Goal: Transaction & Acquisition: Purchase product/service

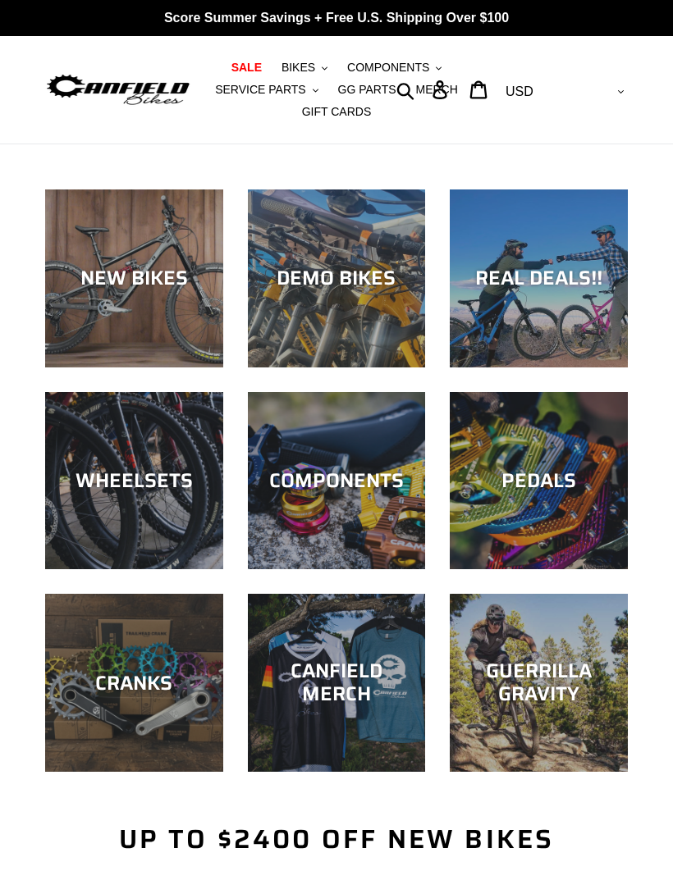
click at [542, 685] on div "GUERRILLA GRAVITY" at bounding box center [538, 683] width 178 height 48
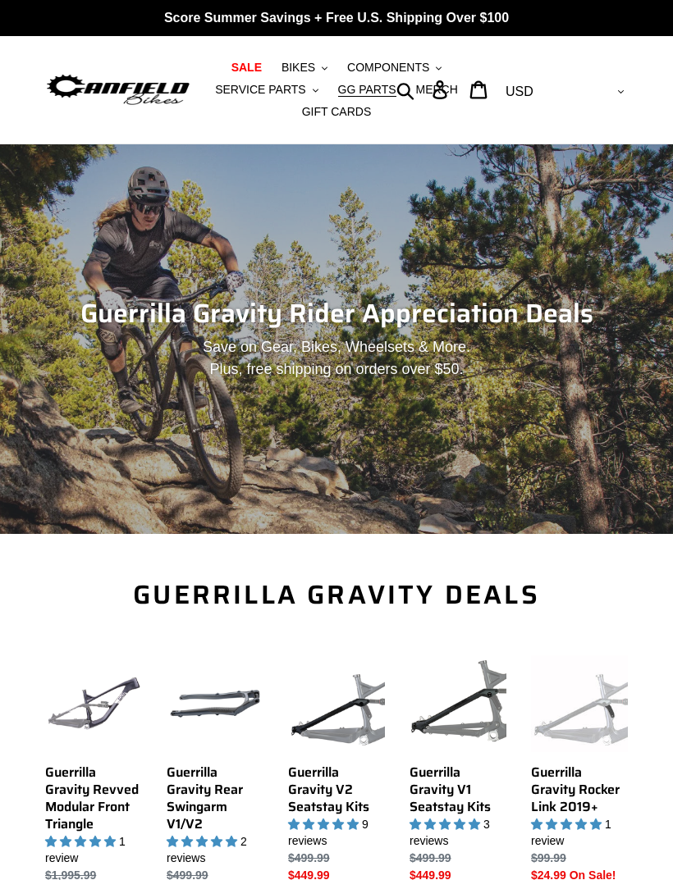
click at [437, 88] on span "MERCH" at bounding box center [436, 90] width 42 height 14
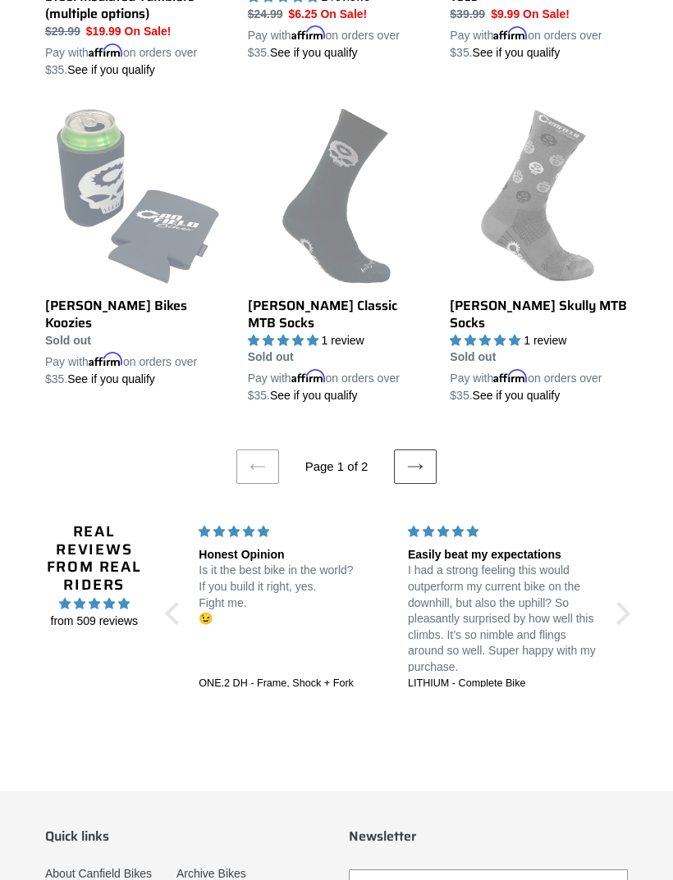
scroll to position [2718, 0]
click at [410, 460] on icon at bounding box center [415, 468] width 16 height 16
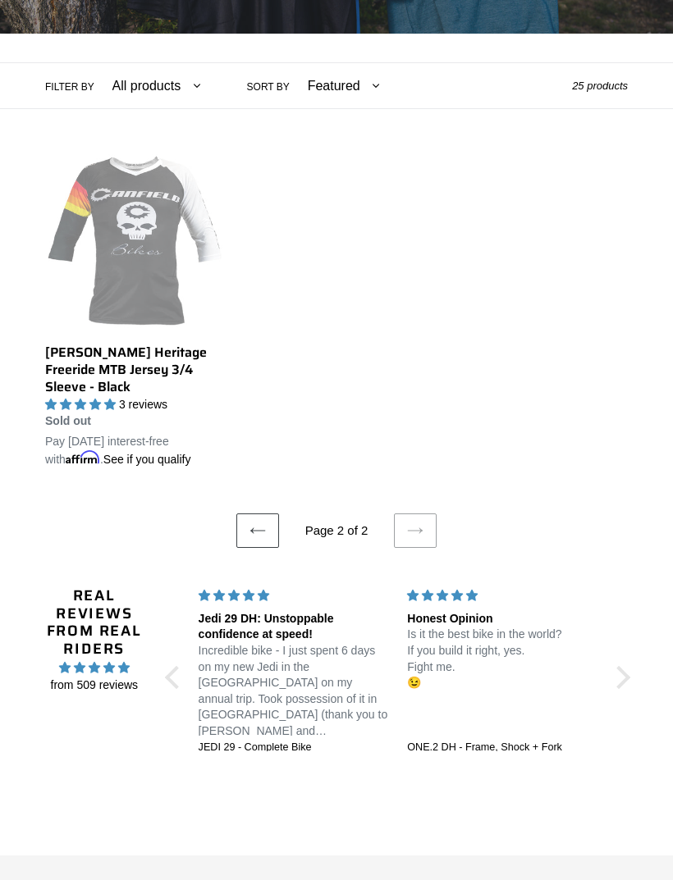
scroll to position [384, 0]
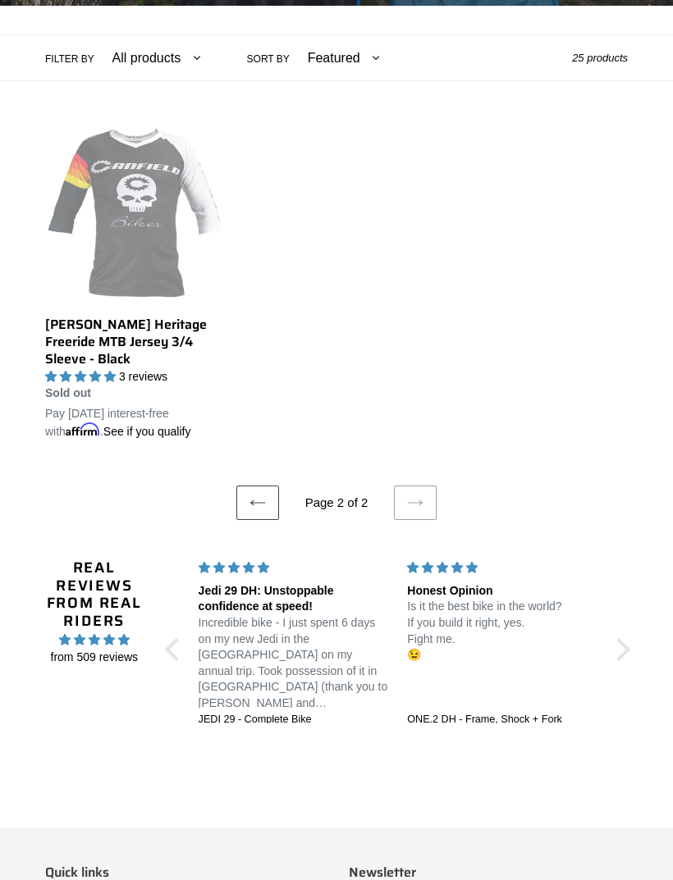
click at [256, 517] on link "Previous page" at bounding box center [257, 503] width 43 height 34
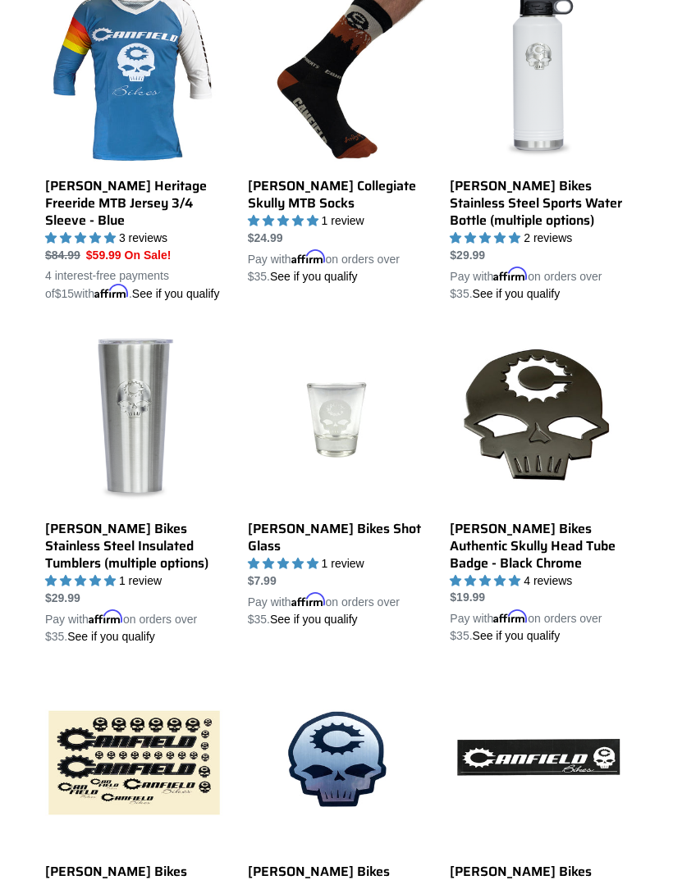
scroll to position [826, 0]
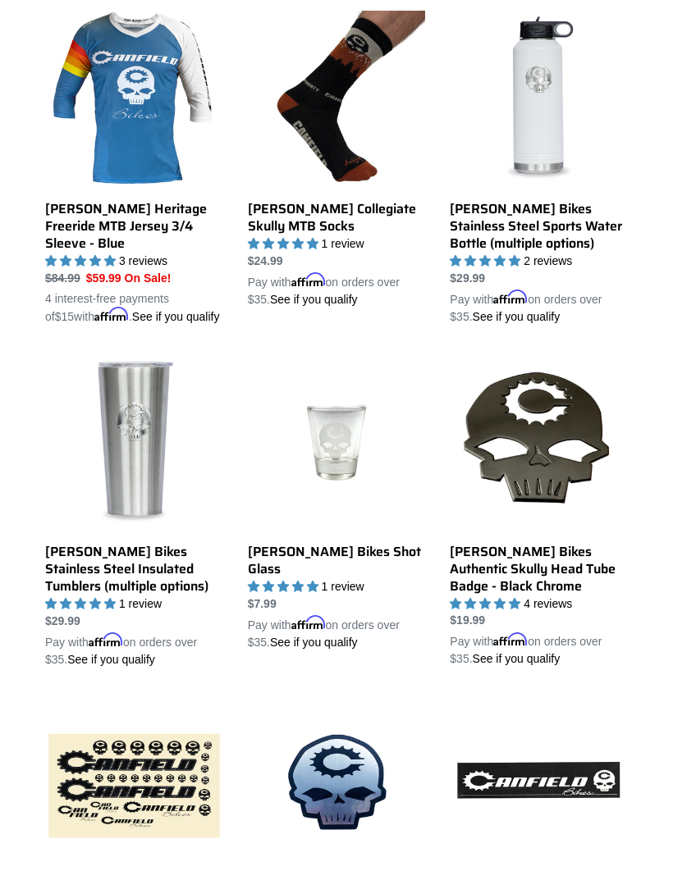
click at [129, 404] on link "Canfield Bikes Stainless Steel Insulated Tumblers (multiple options)" at bounding box center [134, 511] width 178 height 314
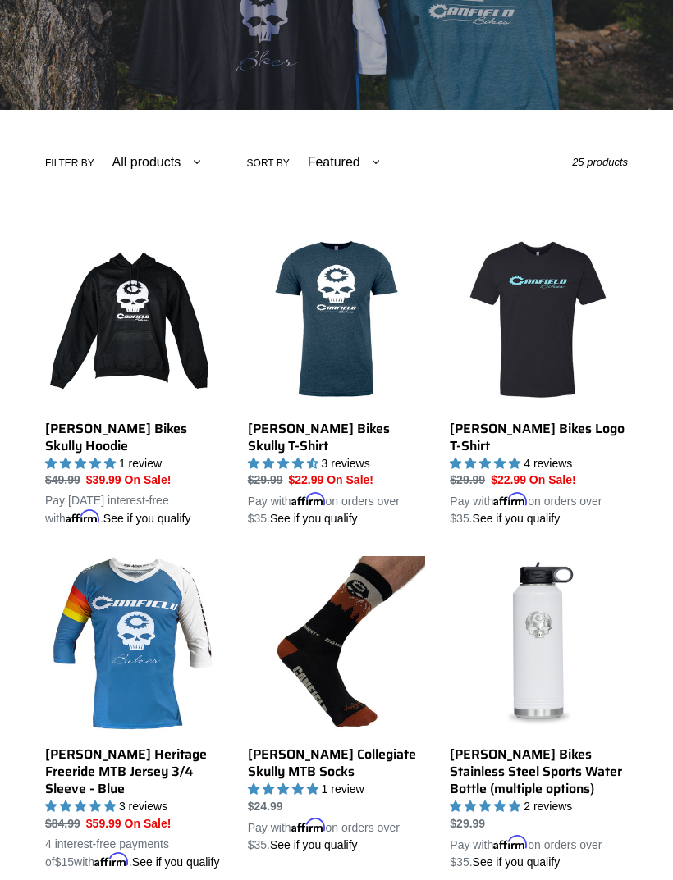
scroll to position [287, 0]
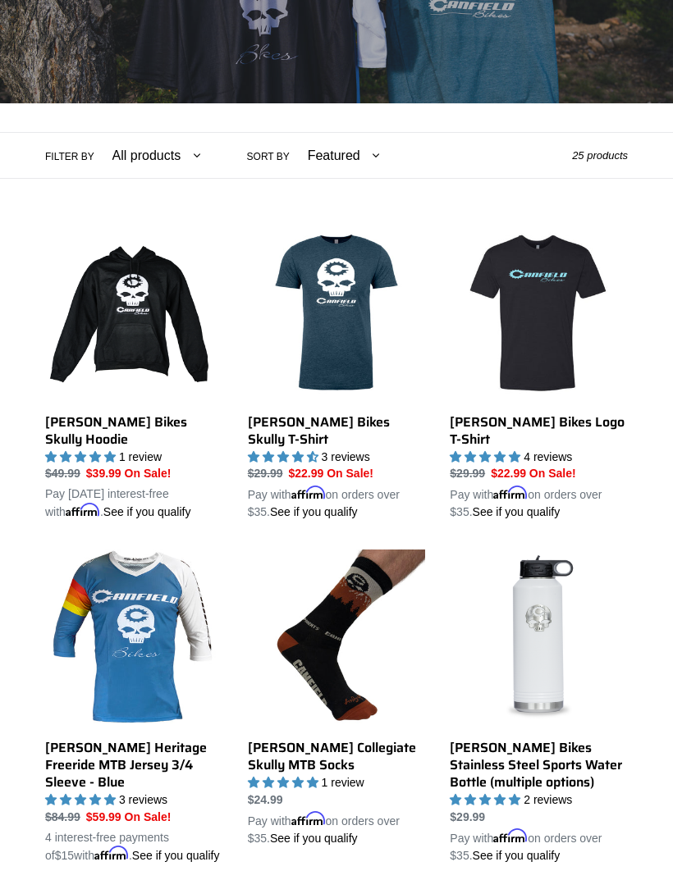
click at [559, 367] on link "[PERSON_NAME] Bikes Logo T-Shirt" at bounding box center [538, 372] width 178 height 297
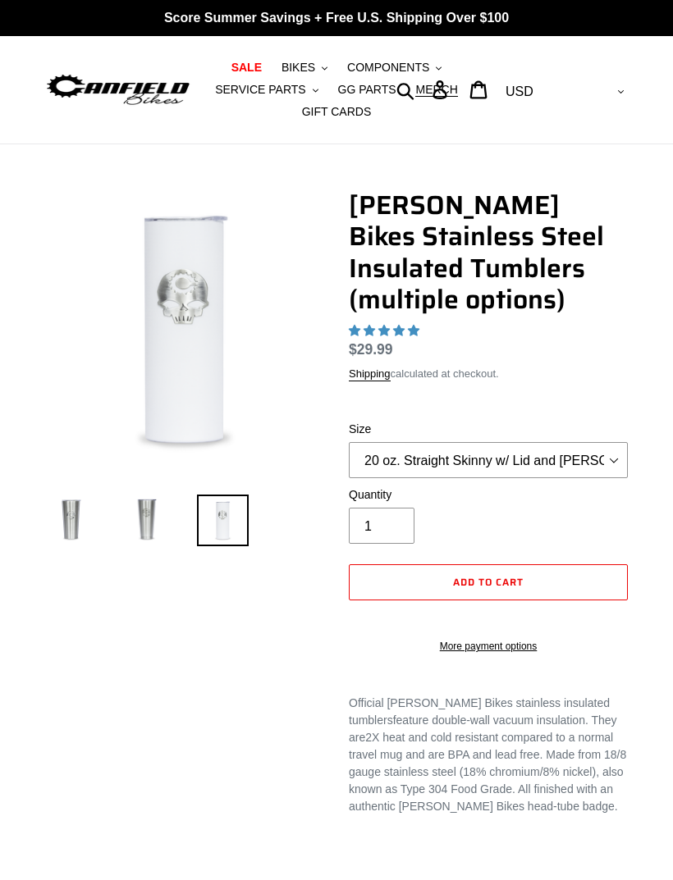
select select "highest-rating"
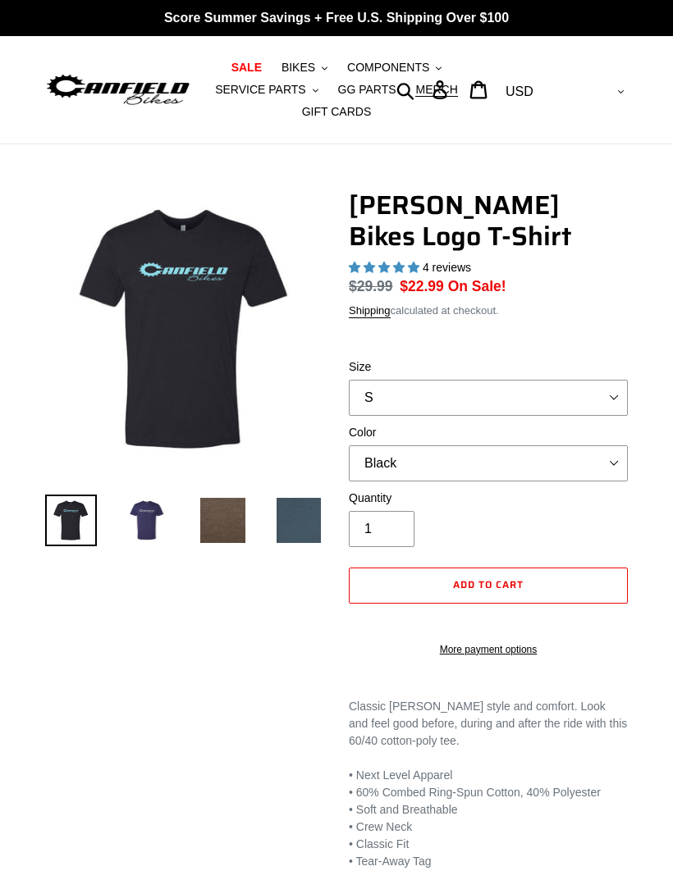
select select "highest-rating"
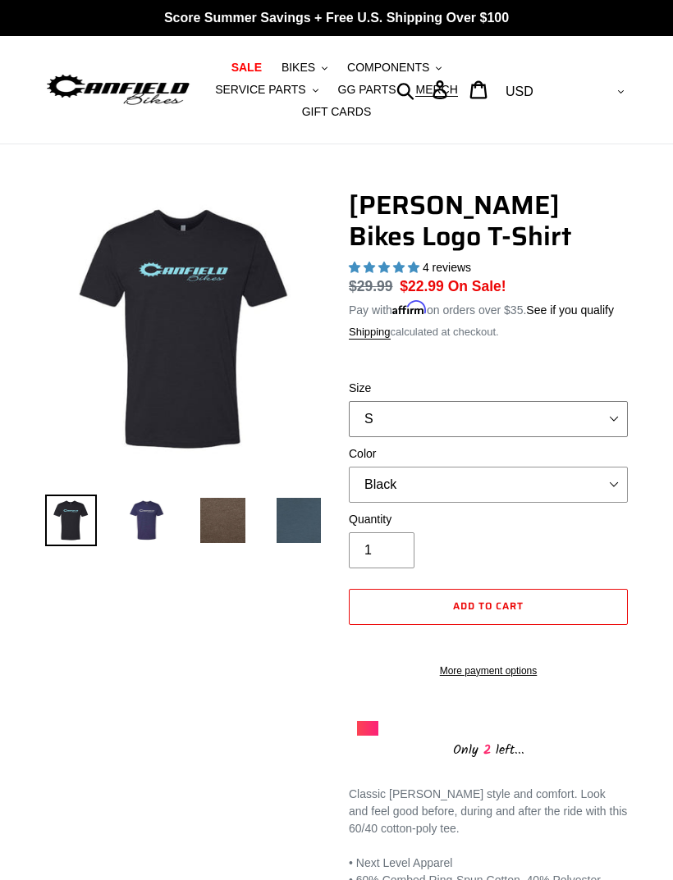
click at [605, 437] on select "S M L pre-order ETA [DATE] XL pre-order ETA [DATE] 2XL pre-order ETA [DATE]" at bounding box center [488, 419] width 279 height 36
select select "L pre-order ETA [DATE]"
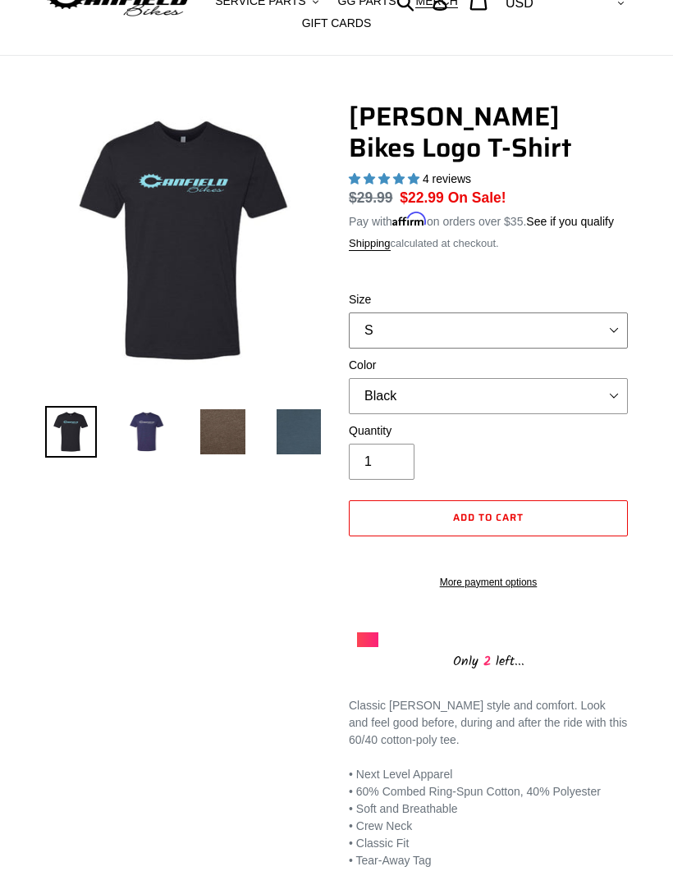
scroll to position [87, 0]
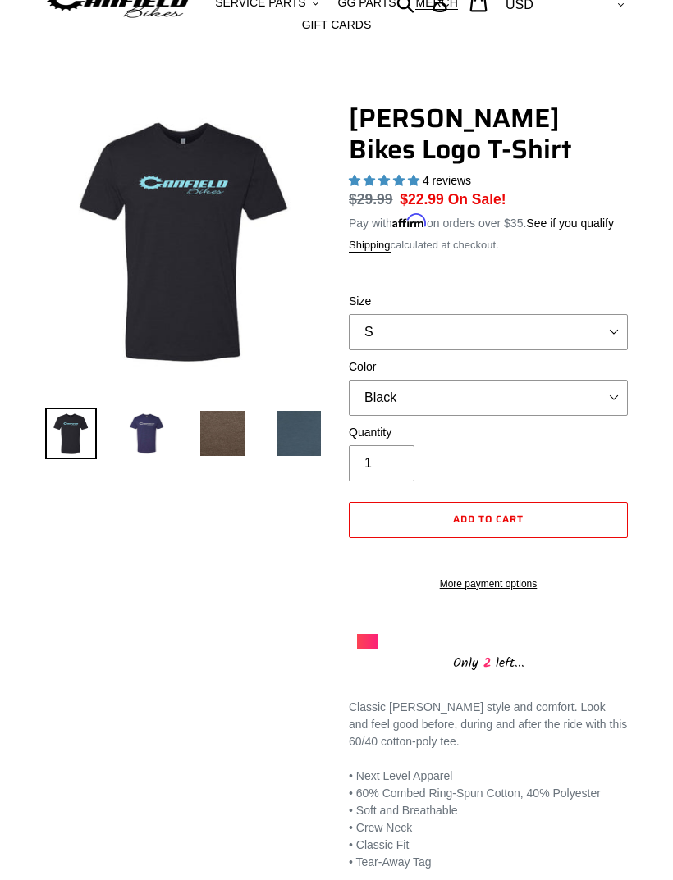
click at [148, 445] on img at bounding box center [147, 434] width 52 height 52
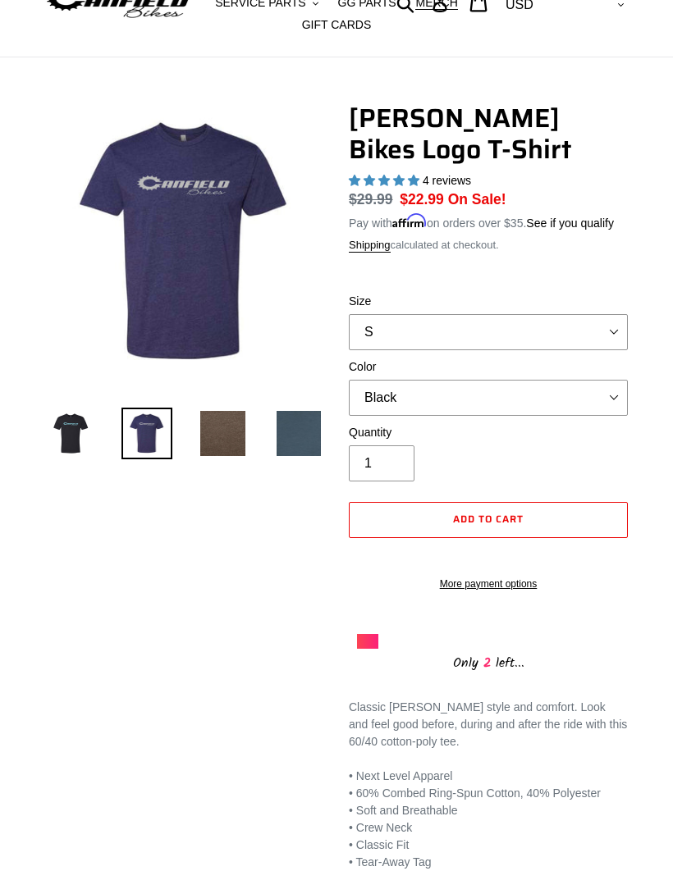
click at [222, 448] on img at bounding box center [223, 434] width 52 height 52
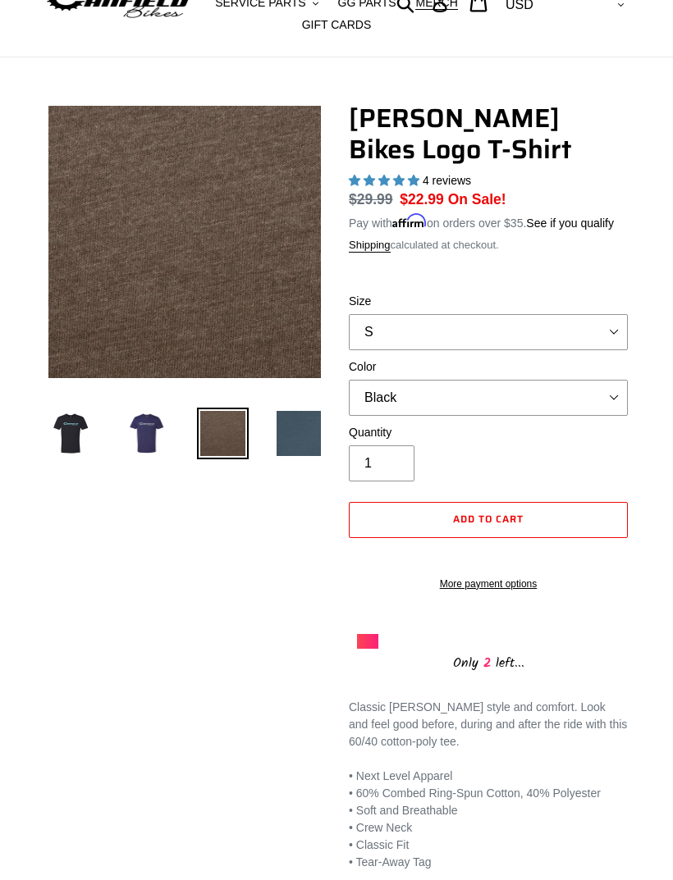
click at [296, 438] on img at bounding box center [299, 434] width 52 height 52
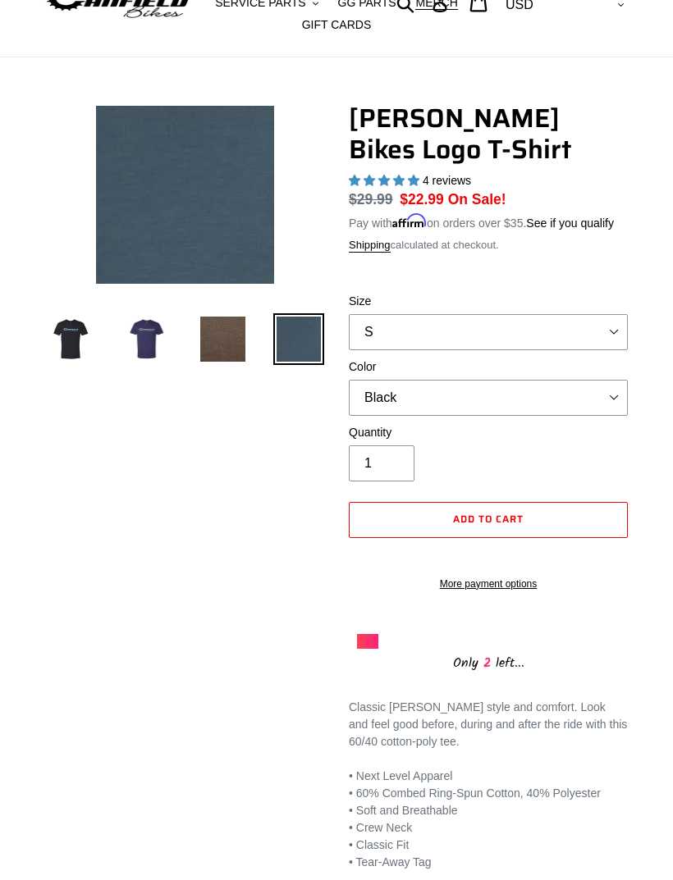
click at [71, 349] on img at bounding box center [71, 339] width 52 height 52
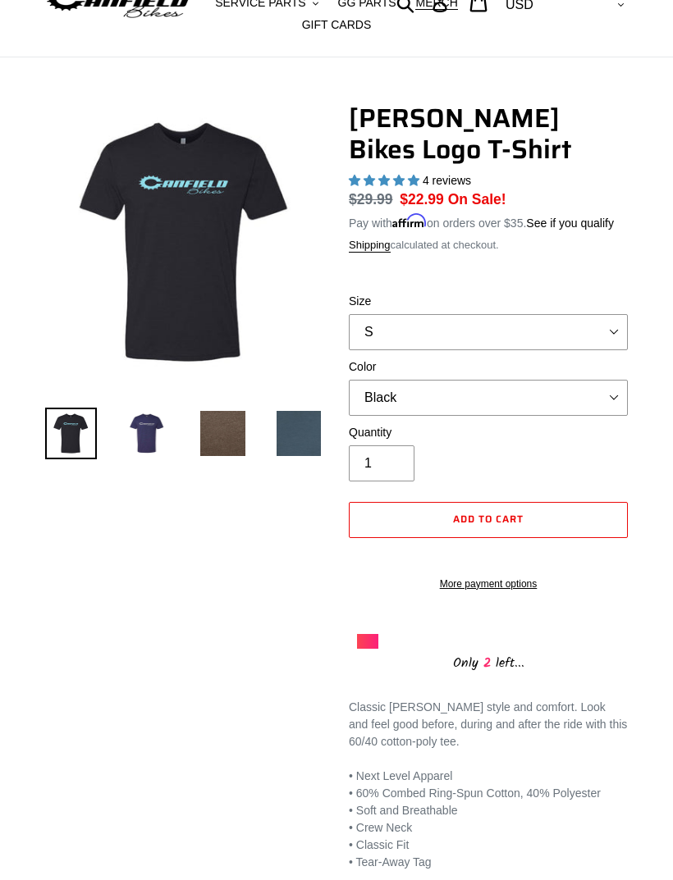
click at [133, 426] on img at bounding box center [147, 434] width 52 height 52
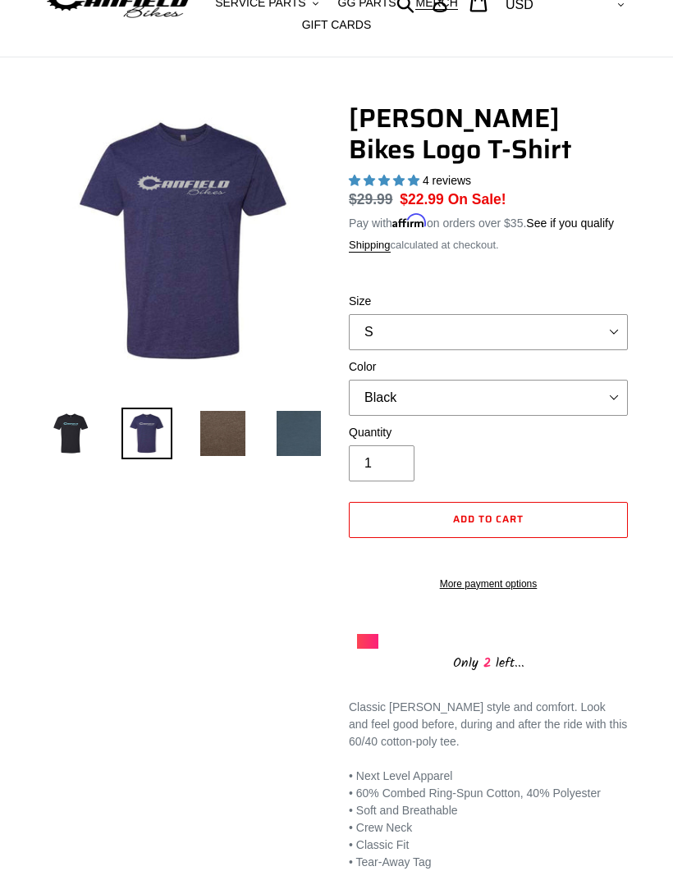
click at [70, 426] on img at bounding box center [71, 434] width 52 height 52
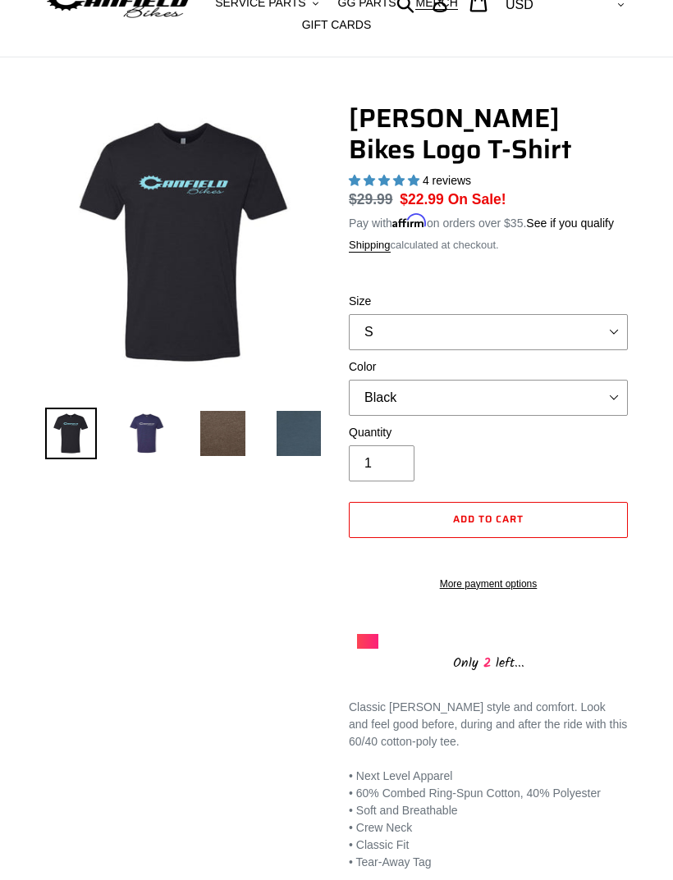
click at [198, 413] on img at bounding box center [223, 434] width 52 height 52
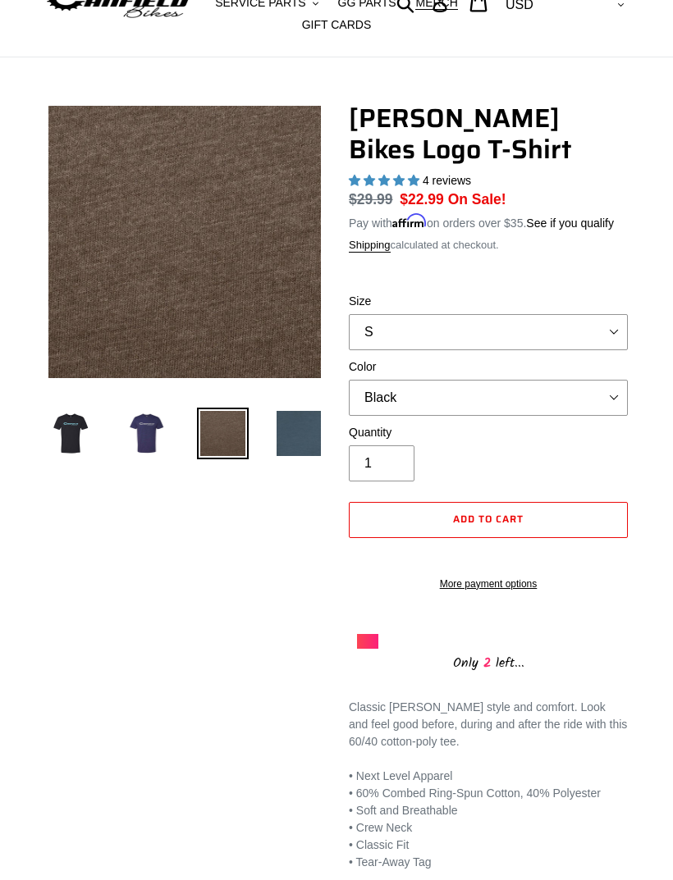
click at [276, 426] on img at bounding box center [299, 434] width 52 height 52
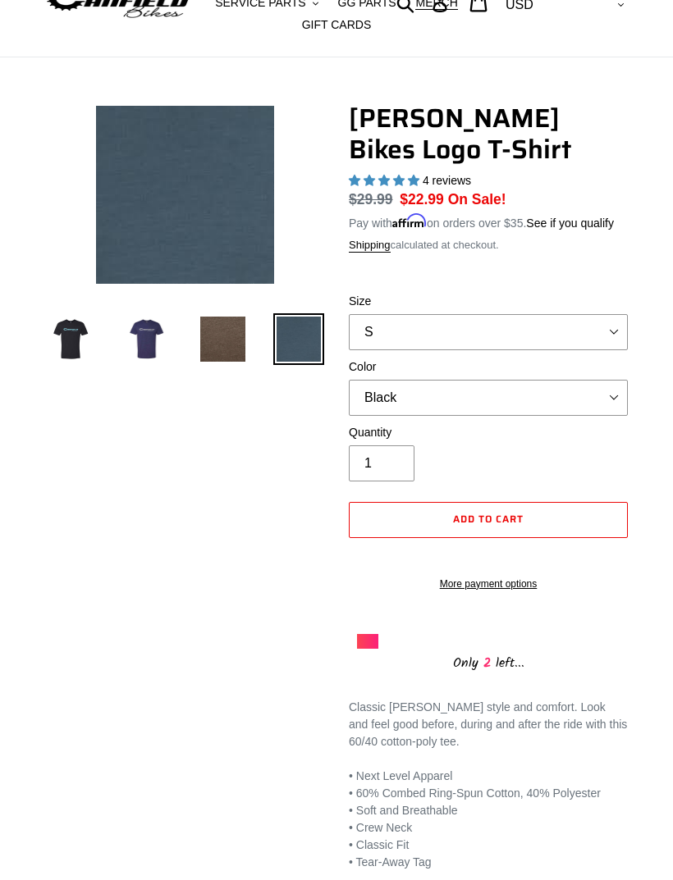
click at [89, 420] on div "Previous slide Next slide" at bounding box center [324, 487] width 607 height 768
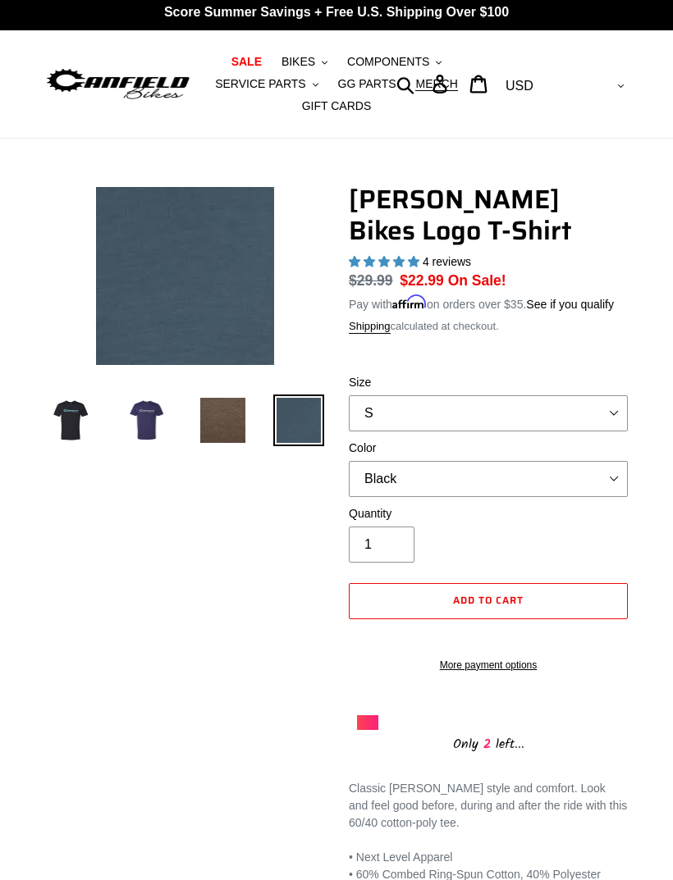
scroll to position [0, 0]
